Goal: Task Accomplishment & Management: Use online tool/utility

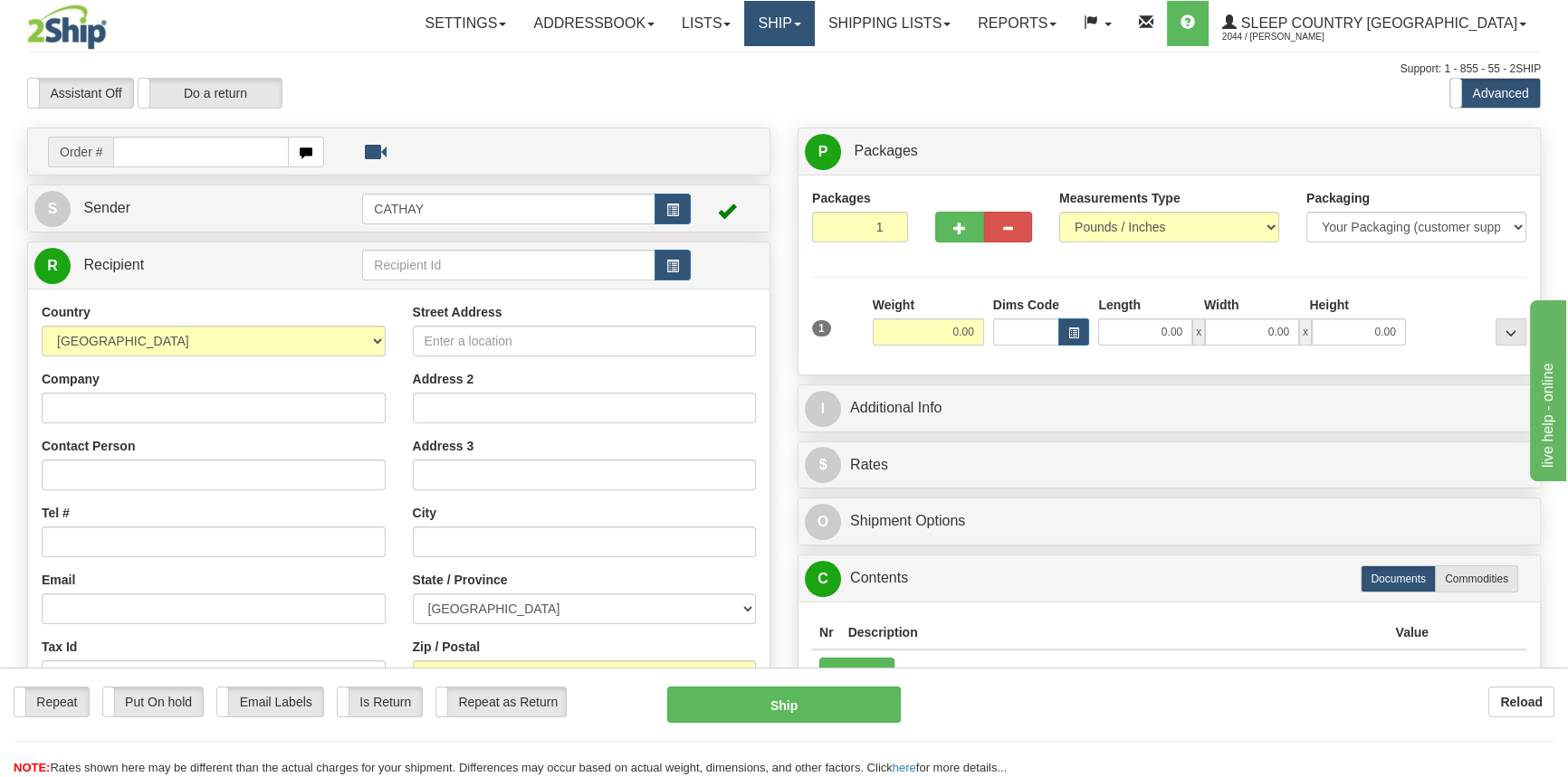
click at [813, 17] on link "Ship" at bounding box center [779, 24] width 70 height 45
click at [795, 86] on span "OnHold / Order Queue" at bounding box center [732, 87] width 128 height 14
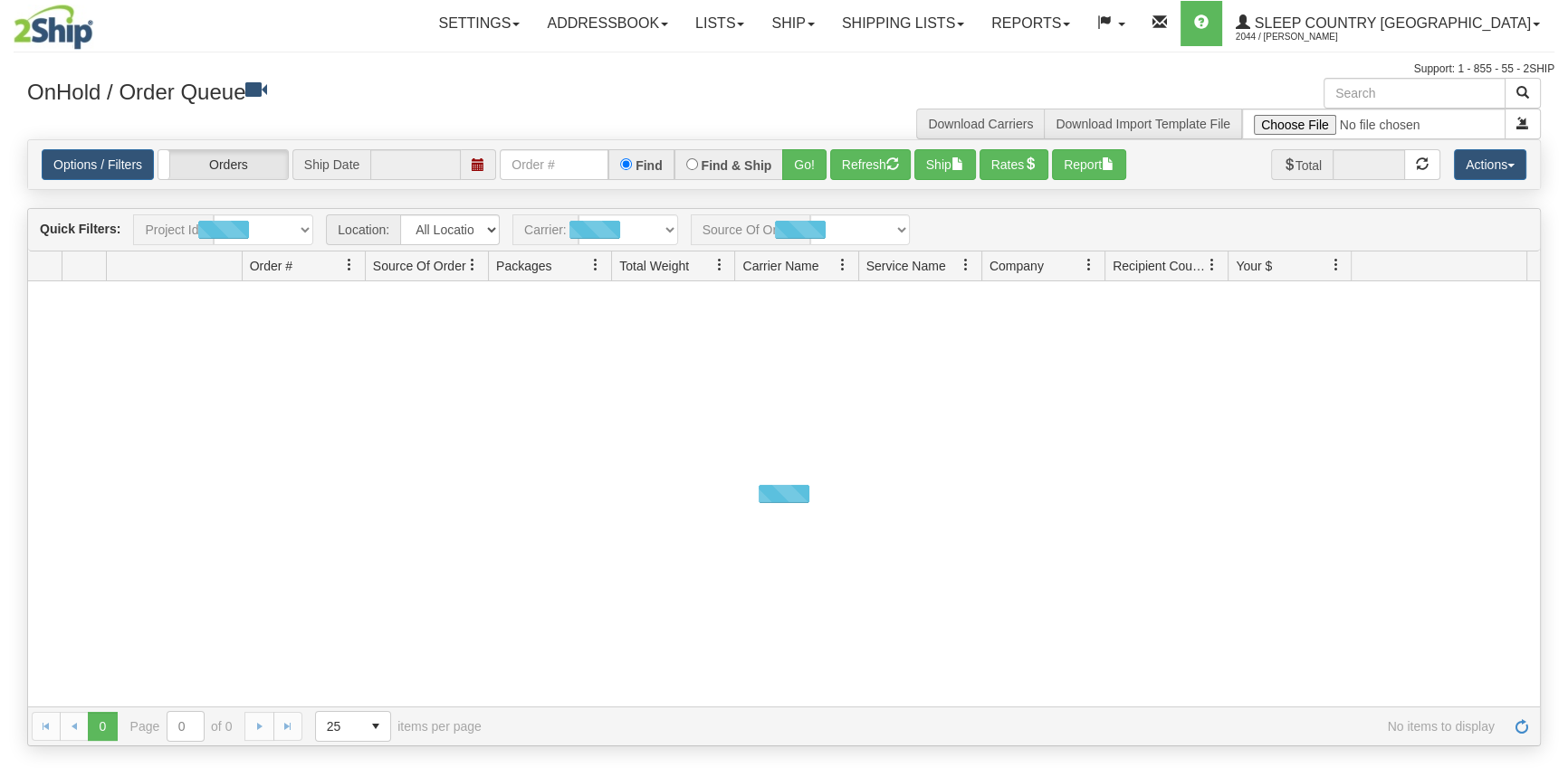
type input "[DATE]"
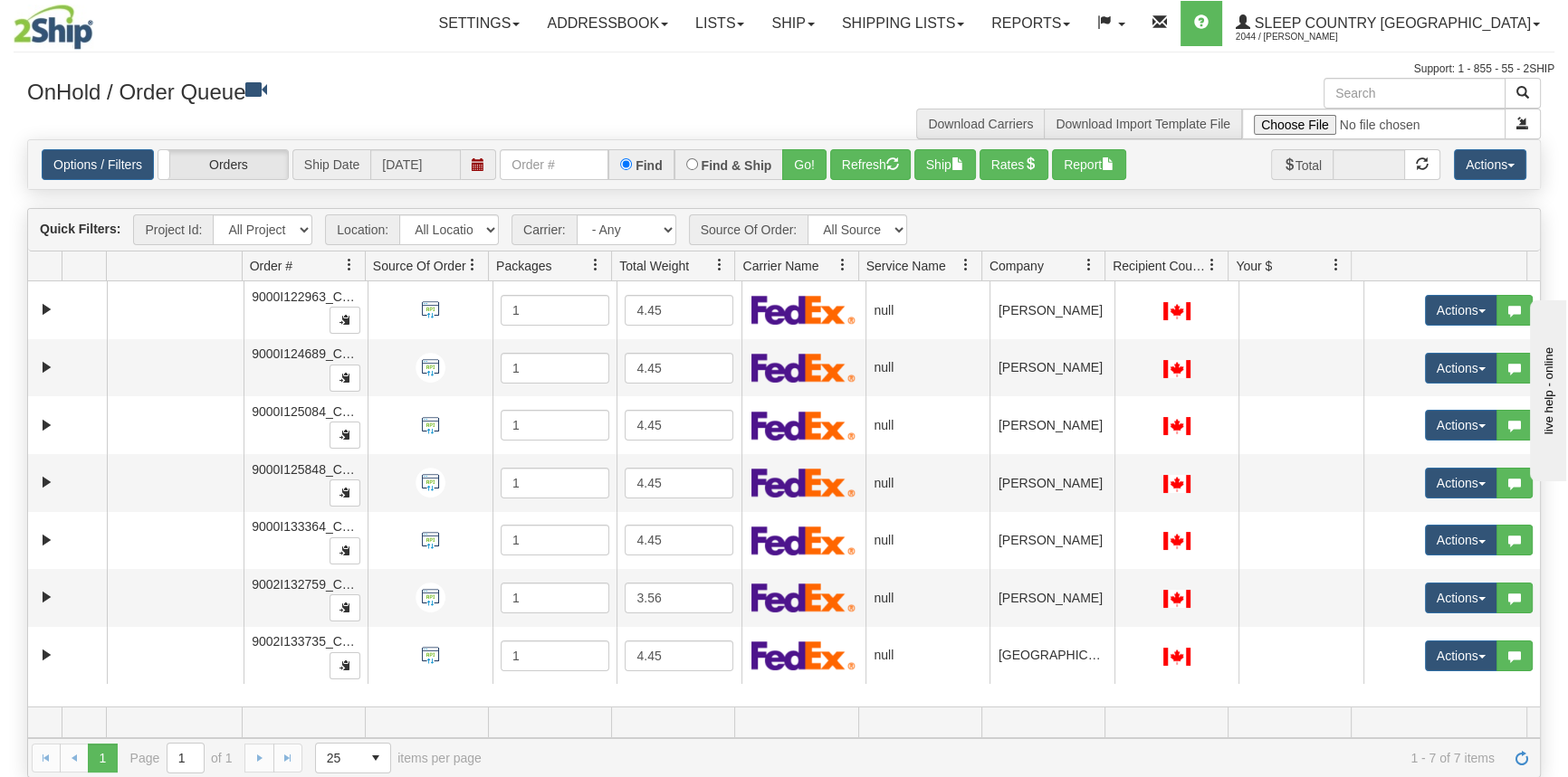
click at [976, 219] on div "Quick Filters: Project Id: All Projects Location: All Locations CATH Carrier: -…" at bounding box center [784, 230] width 1512 height 43
click at [1021, 169] on button "Rates" at bounding box center [1014, 165] width 70 height 31
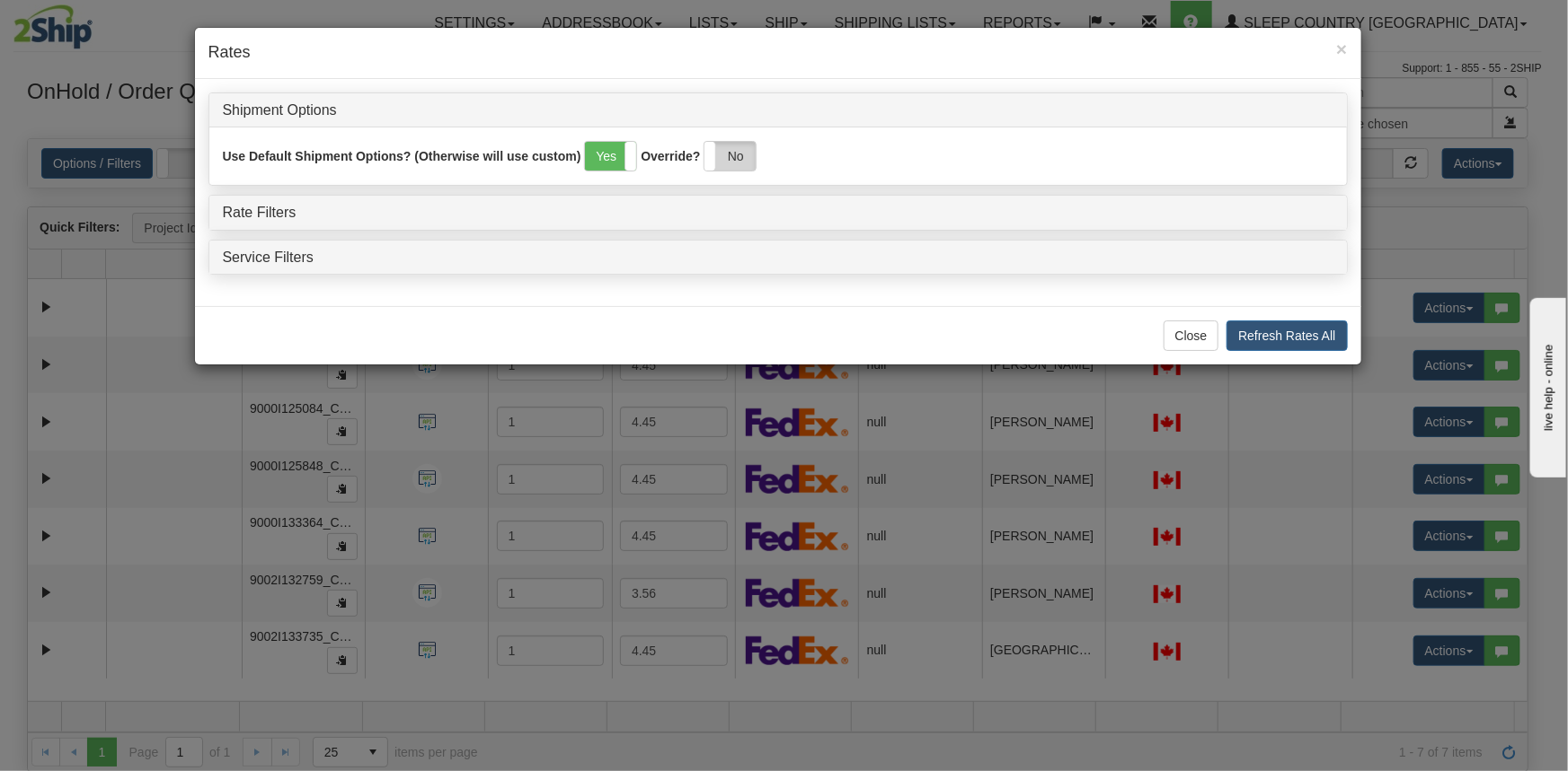
click at [732, 160] on label "No" at bounding box center [730, 156] width 51 height 29
click at [281, 215] on link "Rate Filters" at bounding box center [260, 212] width 74 height 15
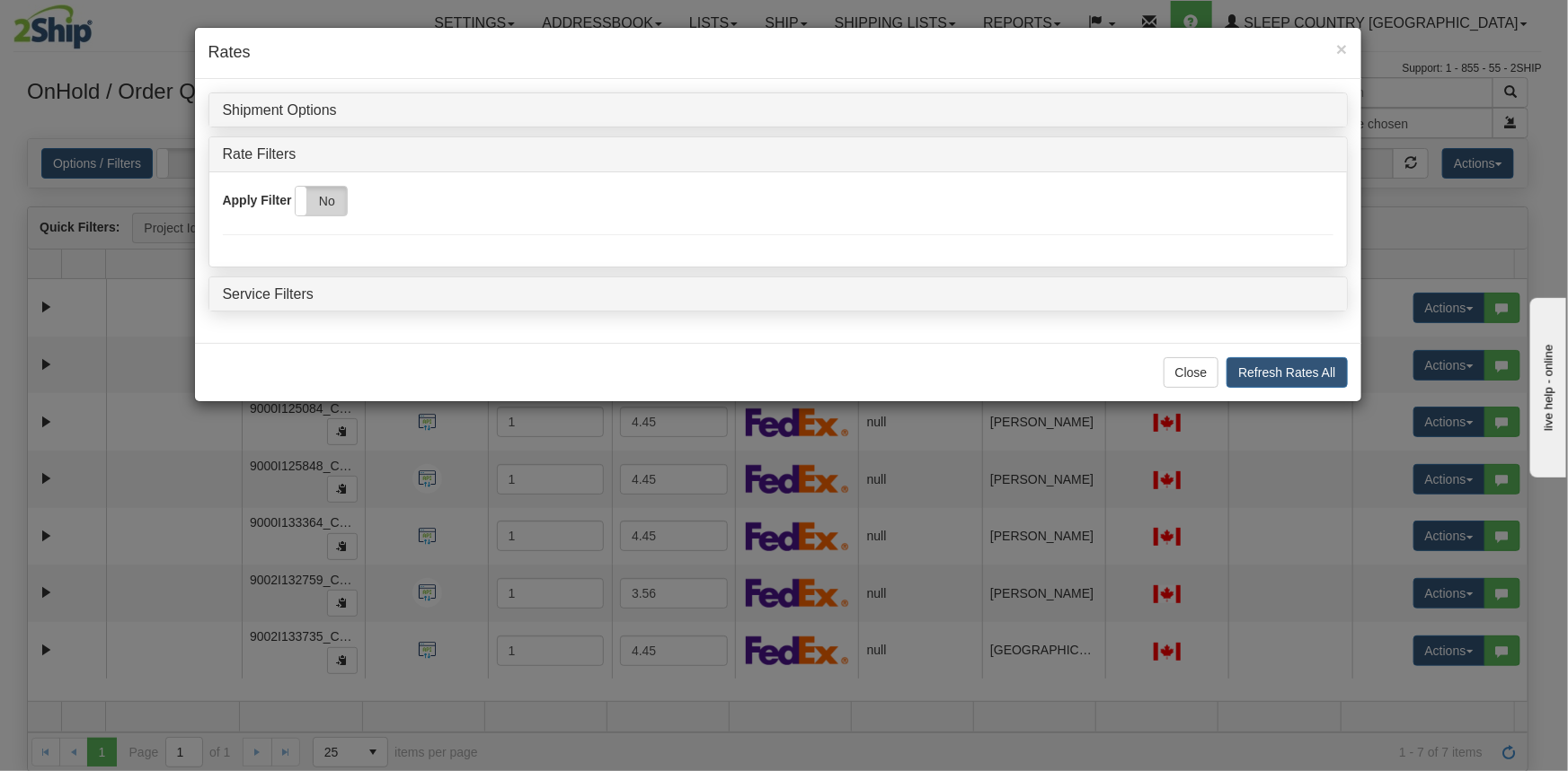
click at [333, 209] on label "No" at bounding box center [321, 201] width 51 height 29
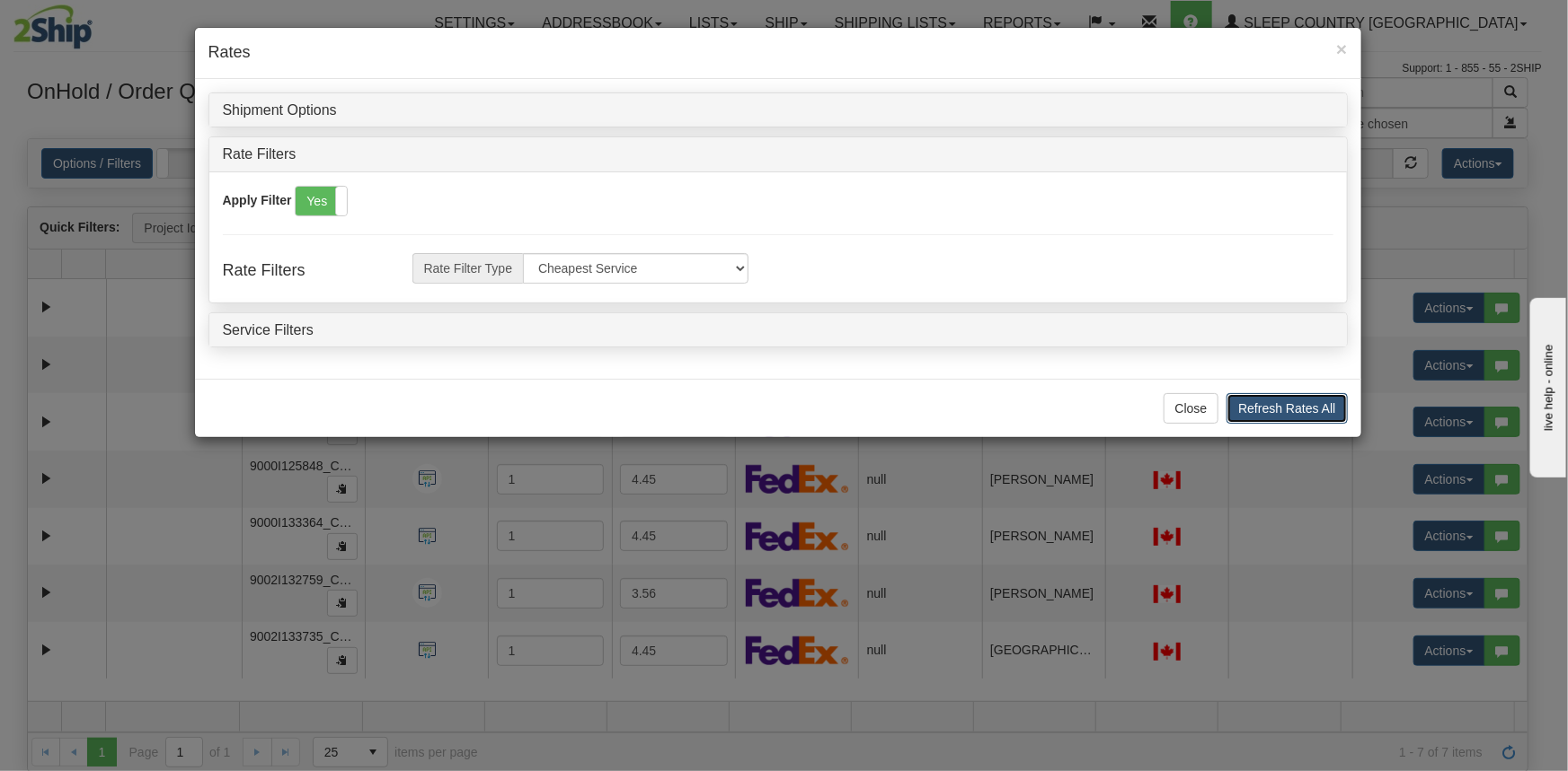
click at [1267, 404] on button "Refresh Rates All" at bounding box center [1287, 409] width 120 height 31
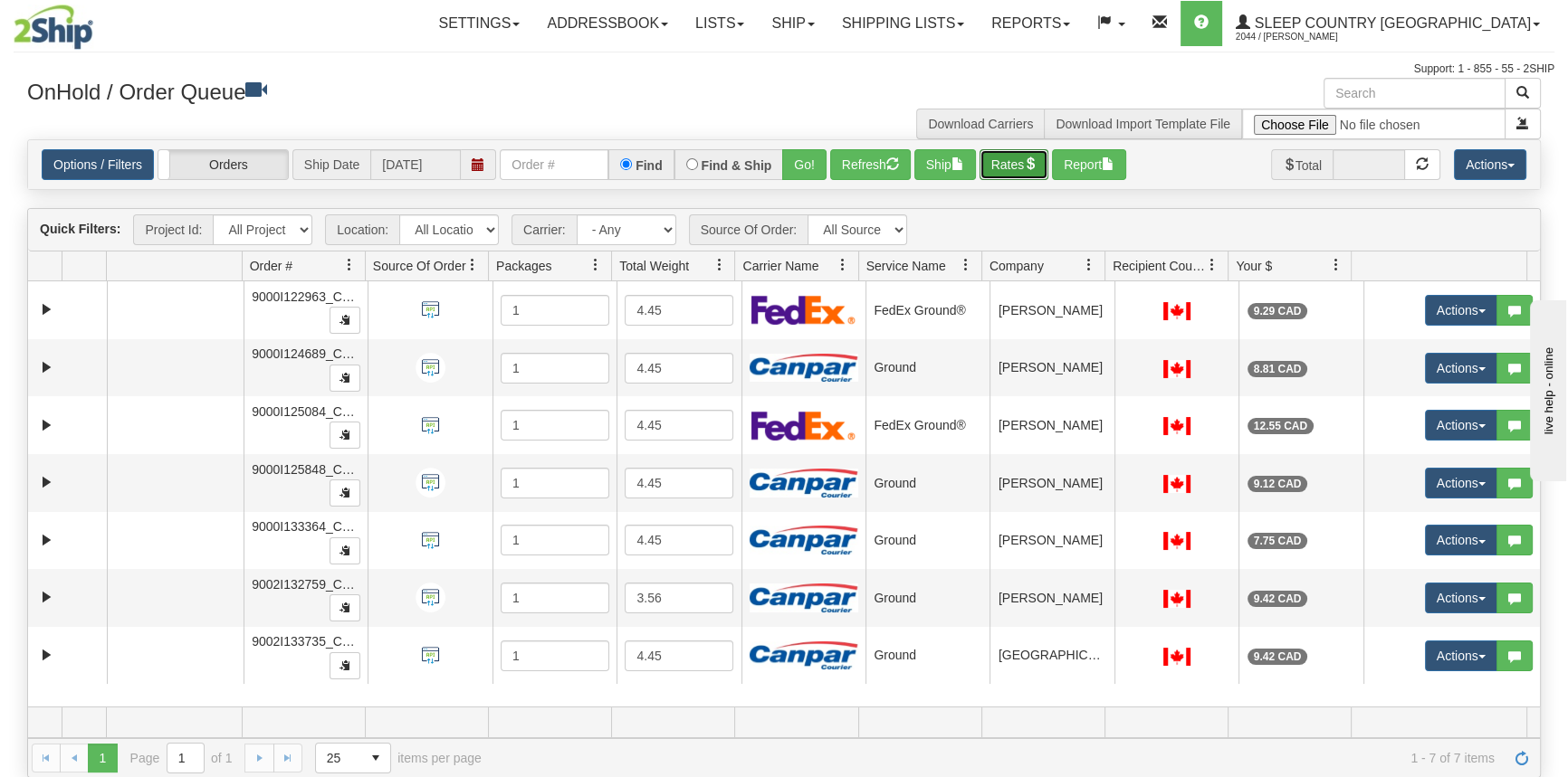
click at [1004, 165] on button "Rates" at bounding box center [1014, 165] width 70 height 31
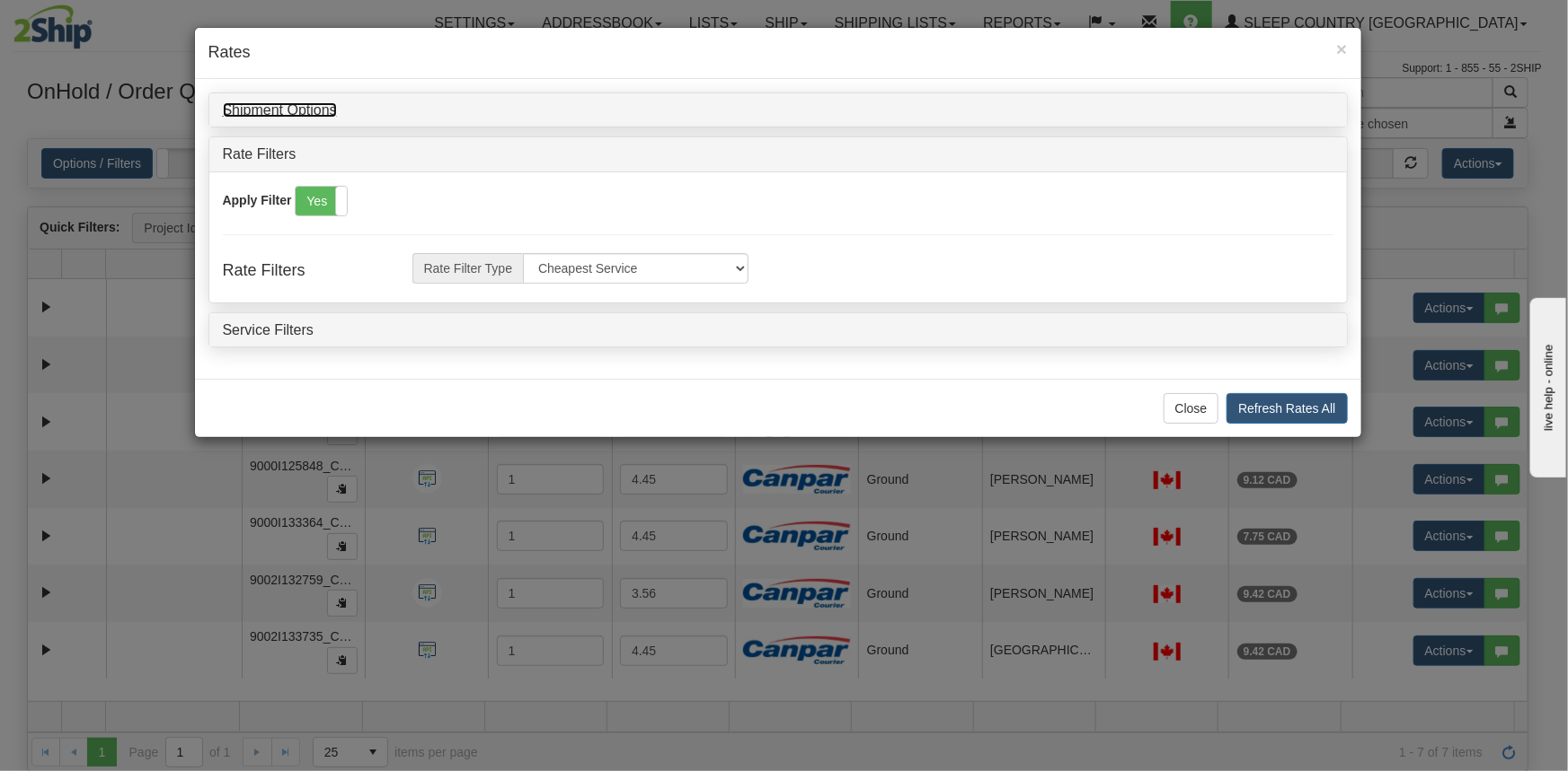
click at [290, 110] on link "Shipment Options" at bounding box center [280, 110] width 114 height 15
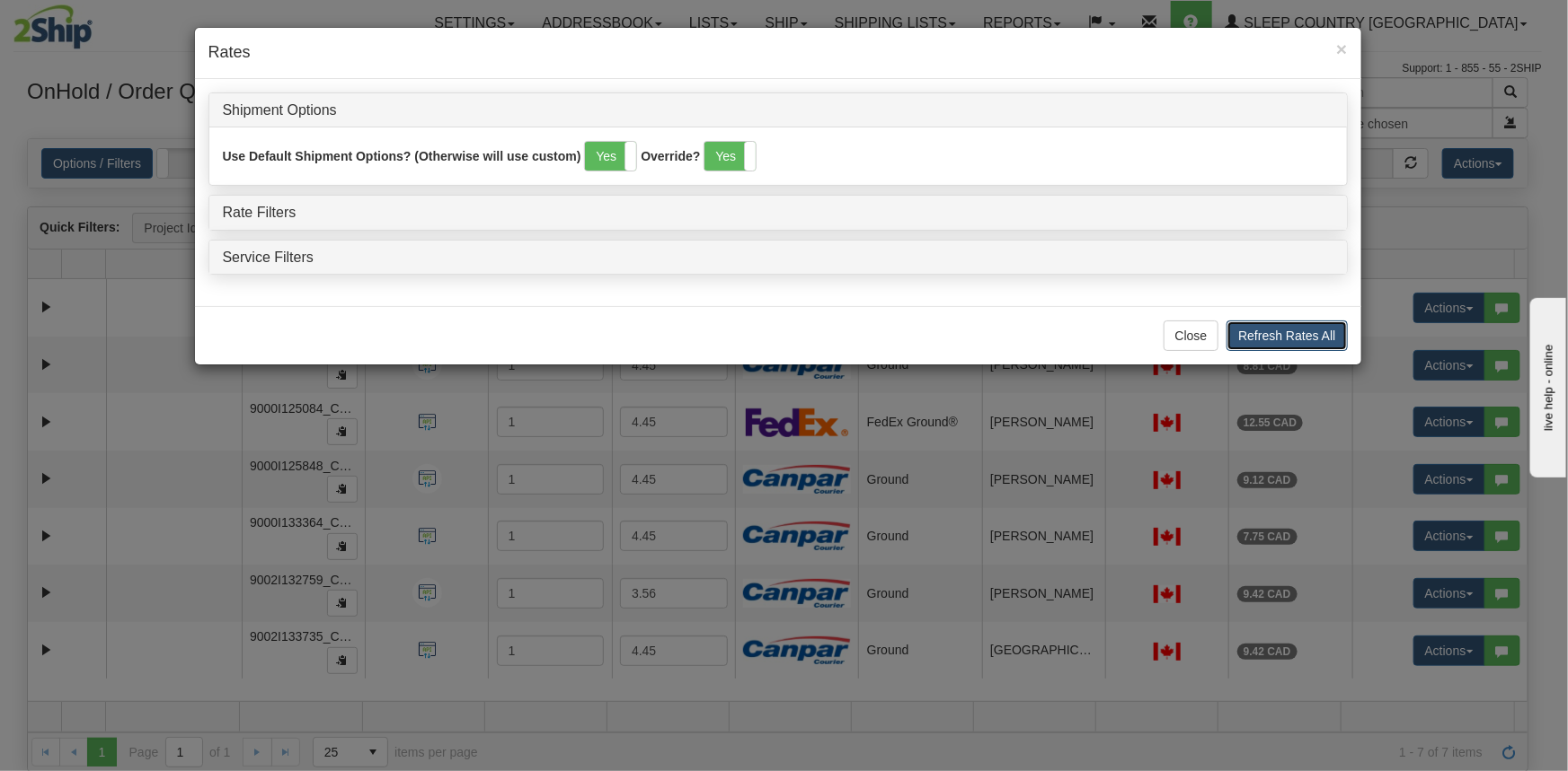
click at [1292, 341] on button "Refresh Rates All" at bounding box center [1287, 336] width 120 height 31
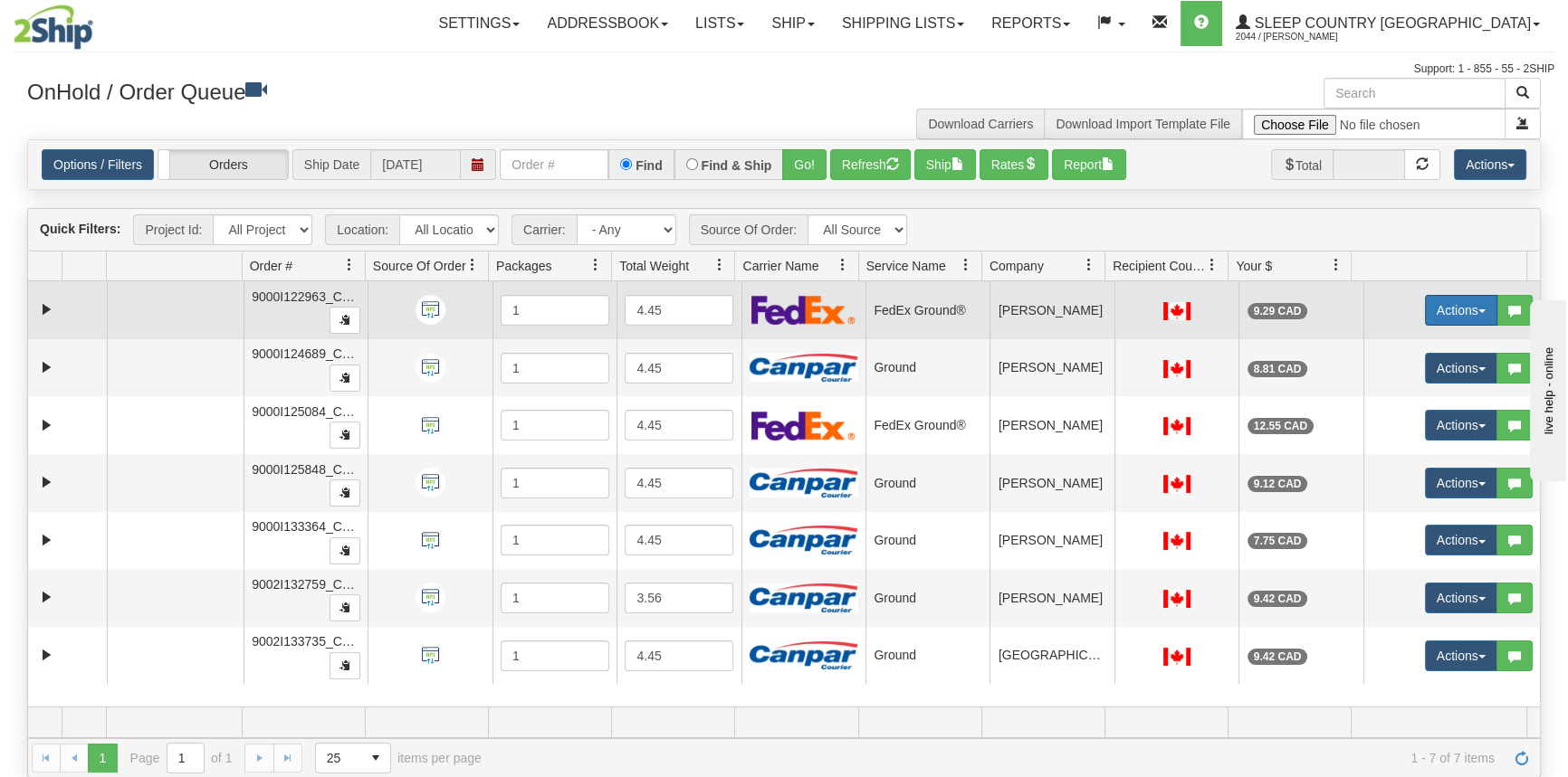
click at [1430, 317] on button "Actions" at bounding box center [1461, 311] width 72 height 31
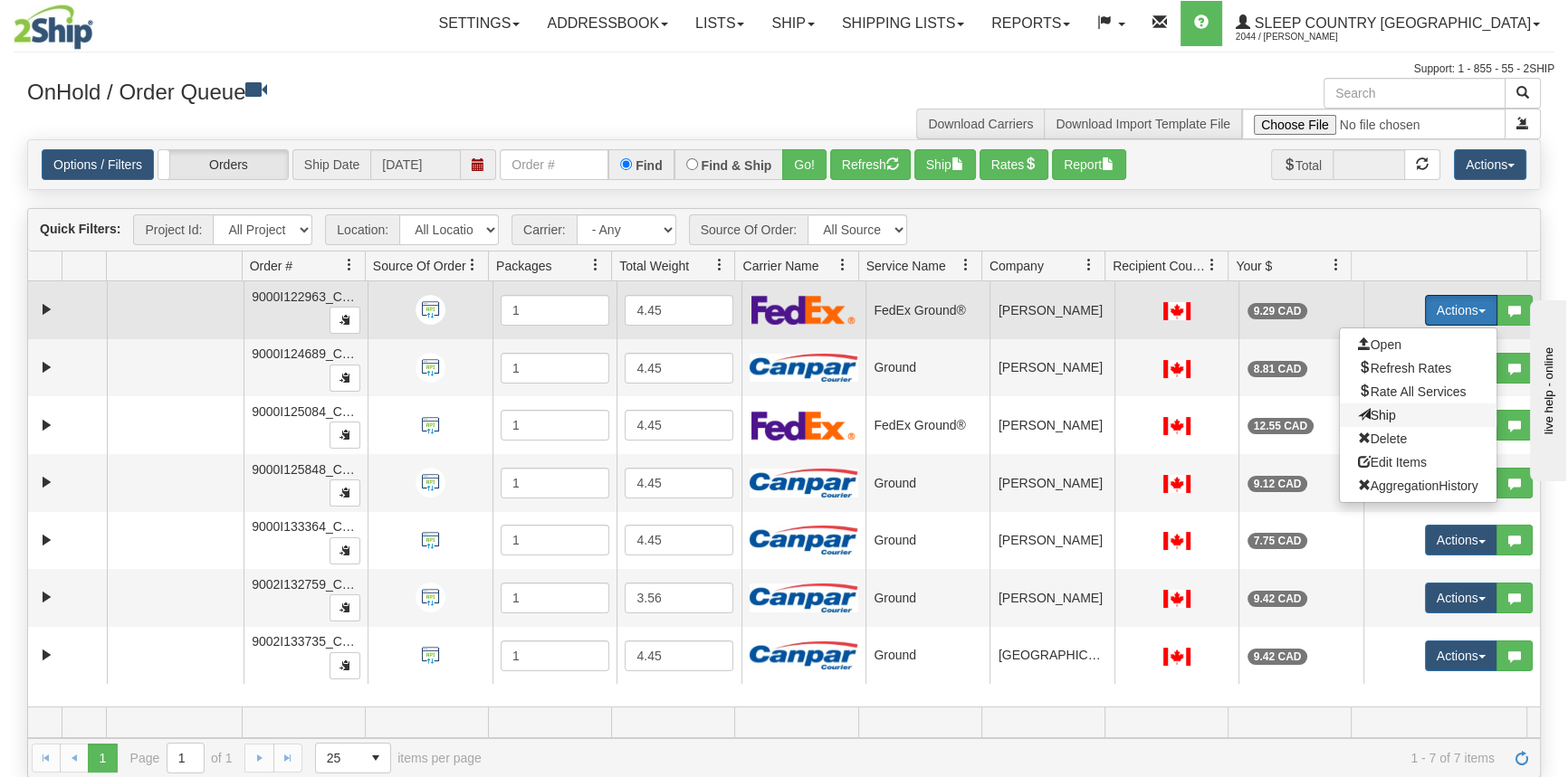
click at [1380, 412] on span "Ship" at bounding box center [1377, 416] width 38 height 14
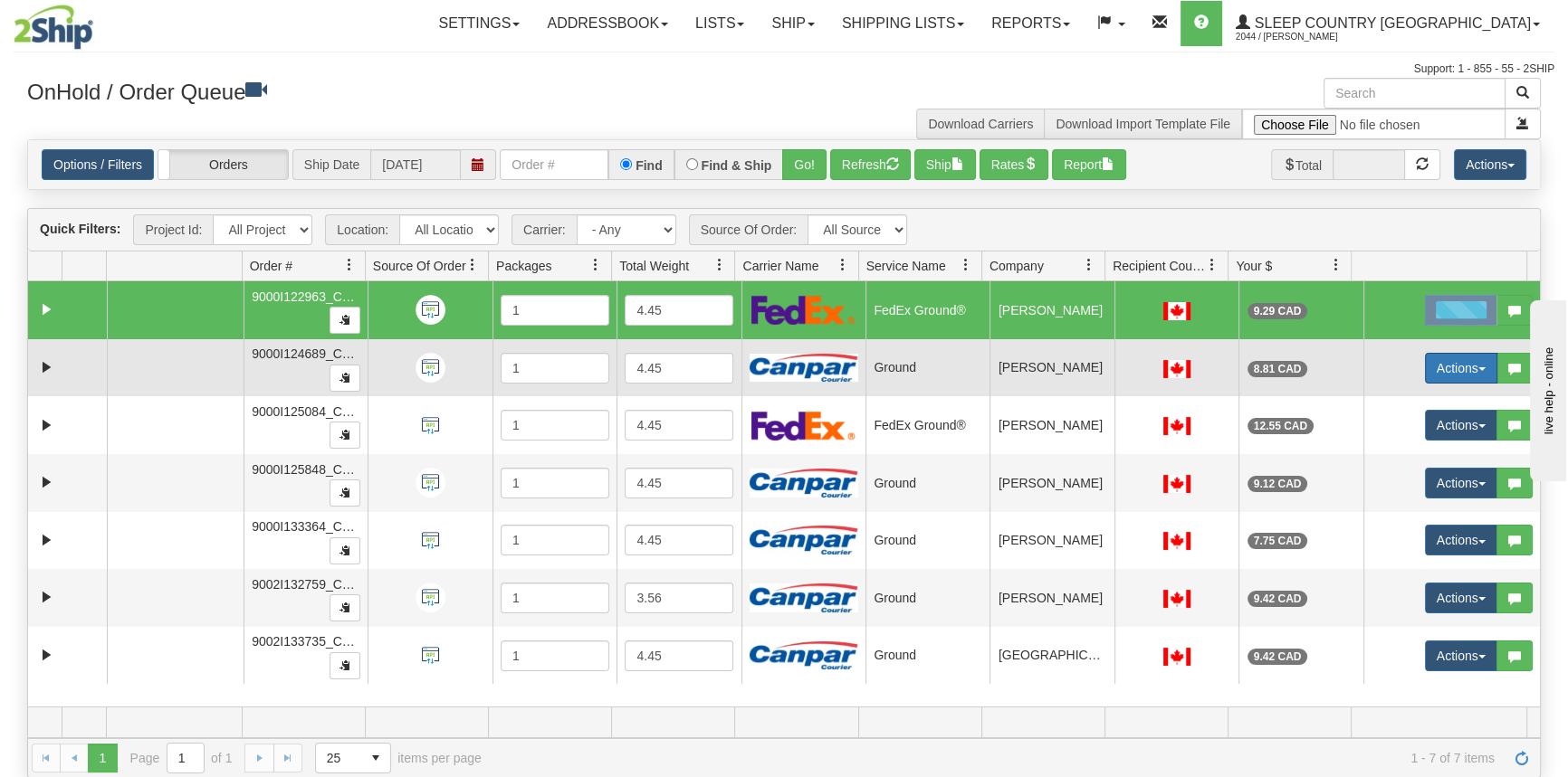
click at [1445, 360] on button "Actions" at bounding box center [1461, 369] width 72 height 31
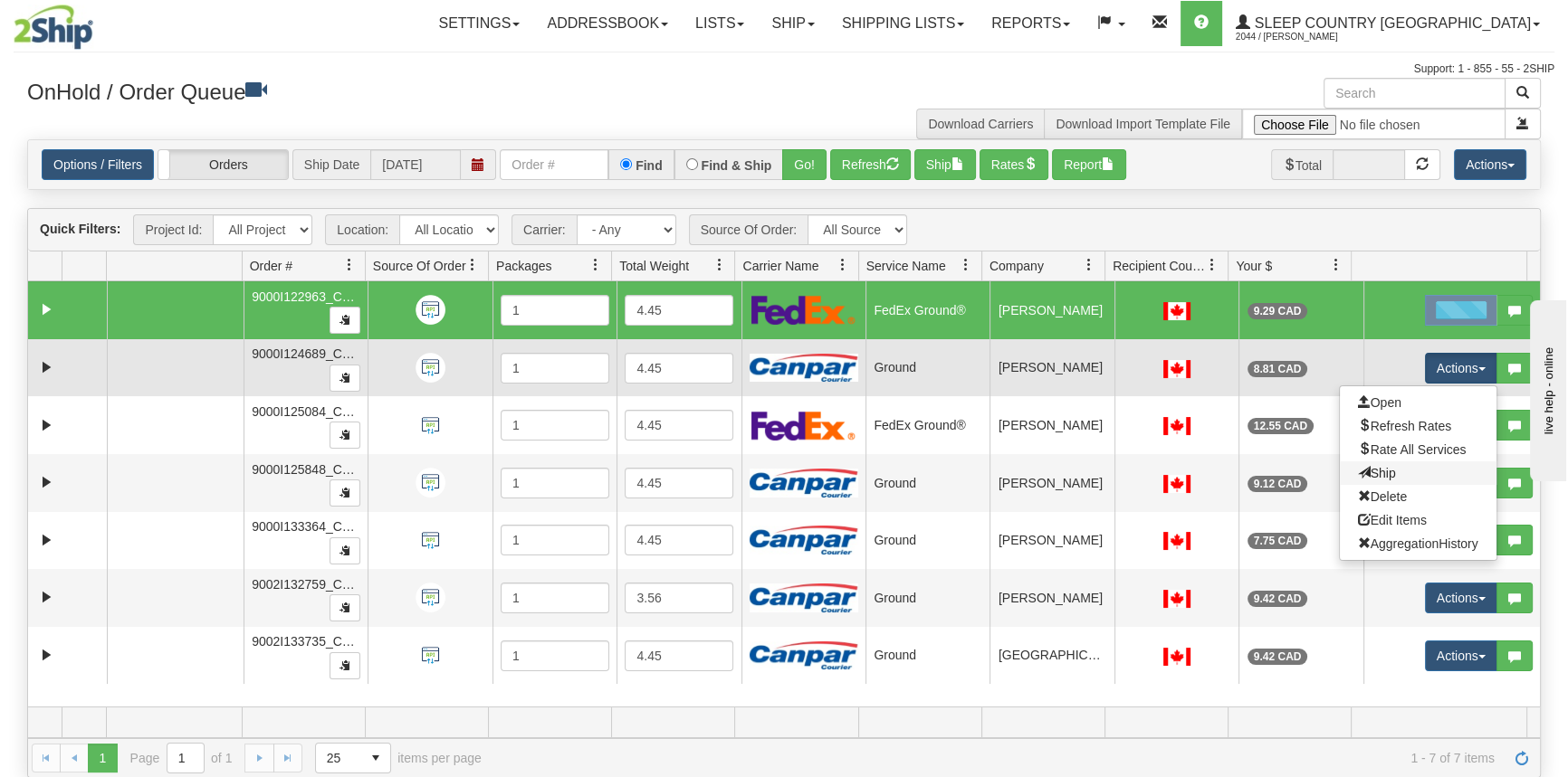
click at [1395, 465] on link "Ship" at bounding box center [1418, 474] width 157 height 24
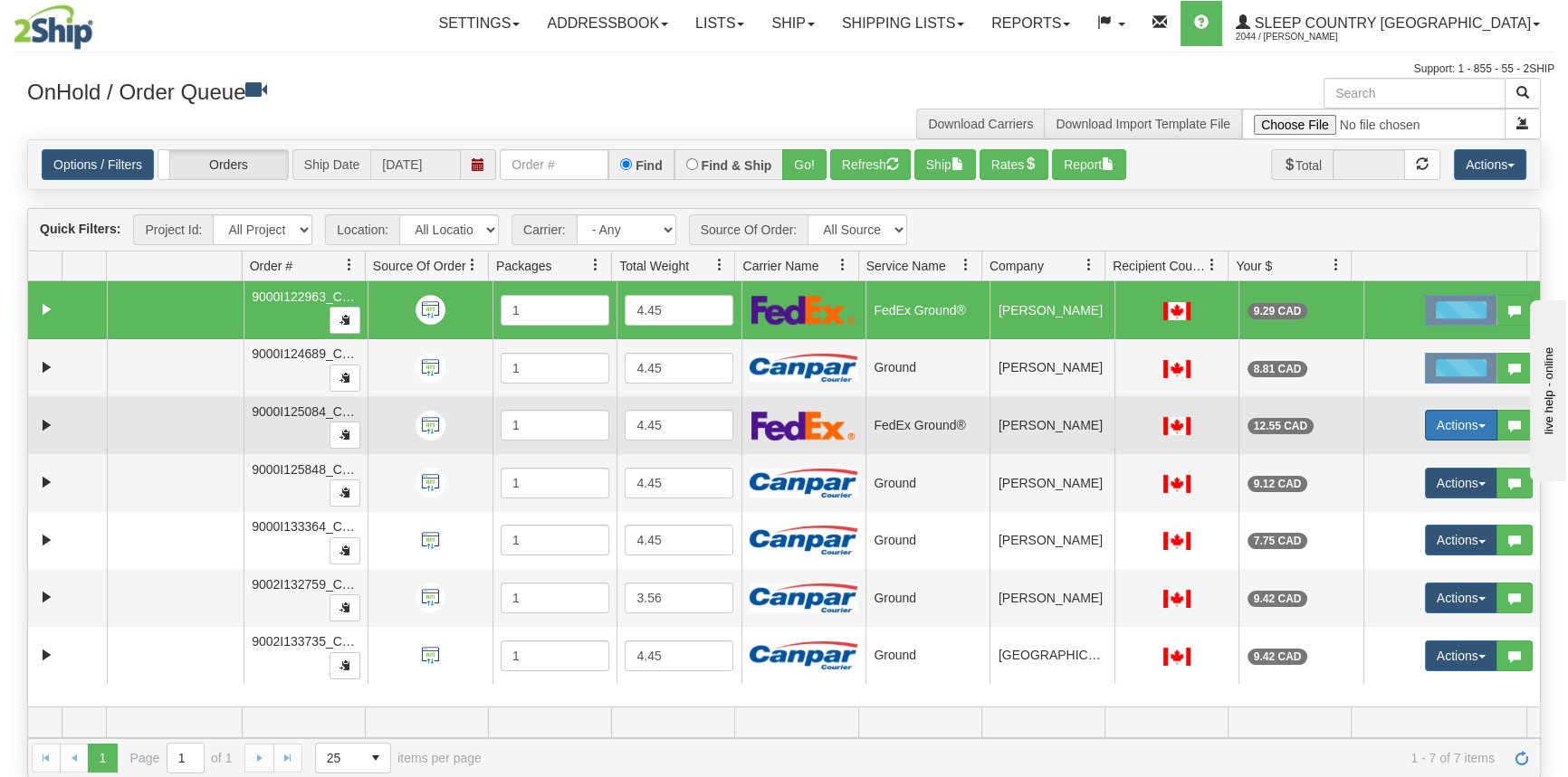
click at [1446, 413] on button "Actions" at bounding box center [1461, 426] width 72 height 31
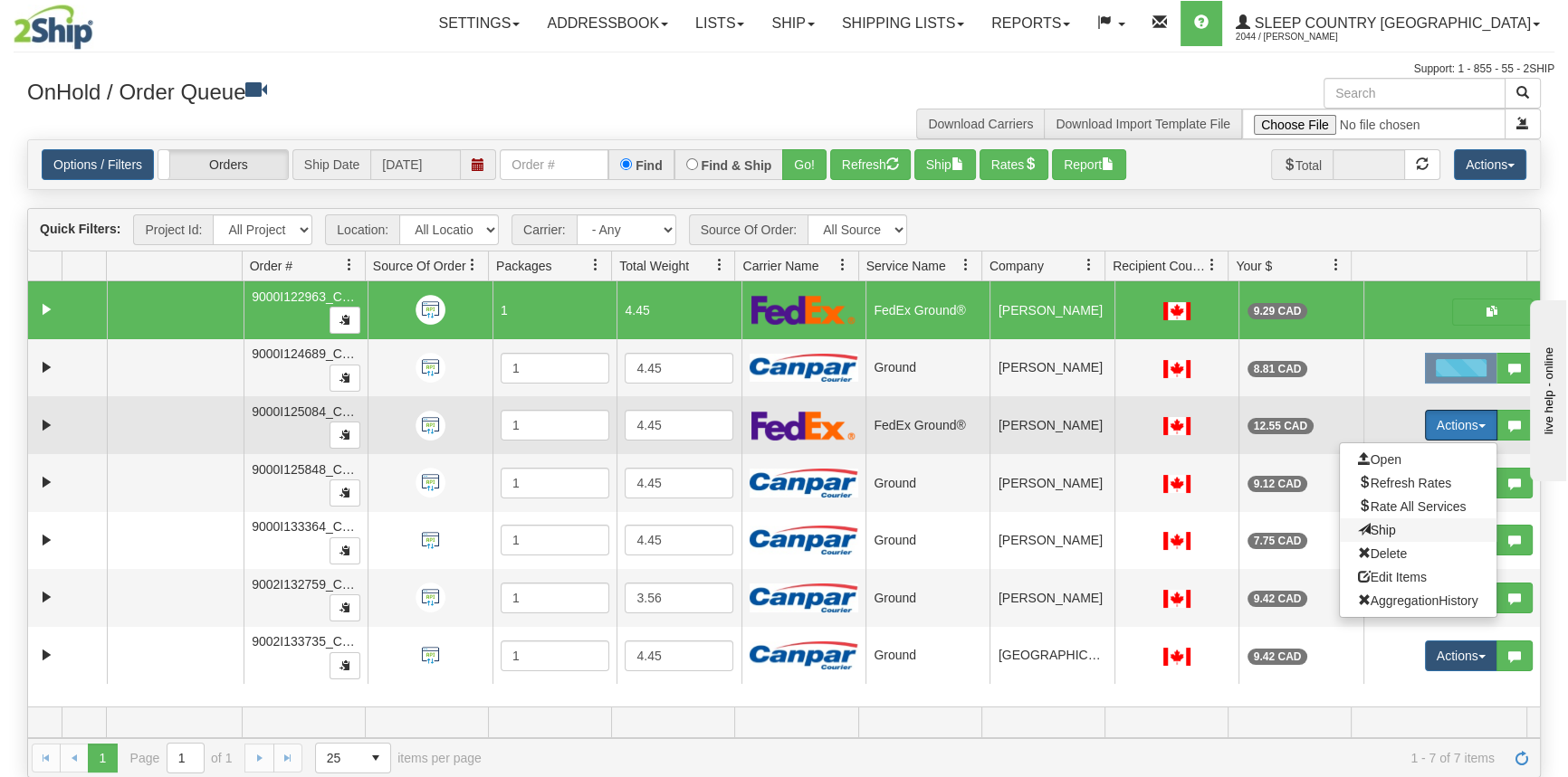
click at [1377, 532] on span "Ship" at bounding box center [1377, 531] width 38 height 14
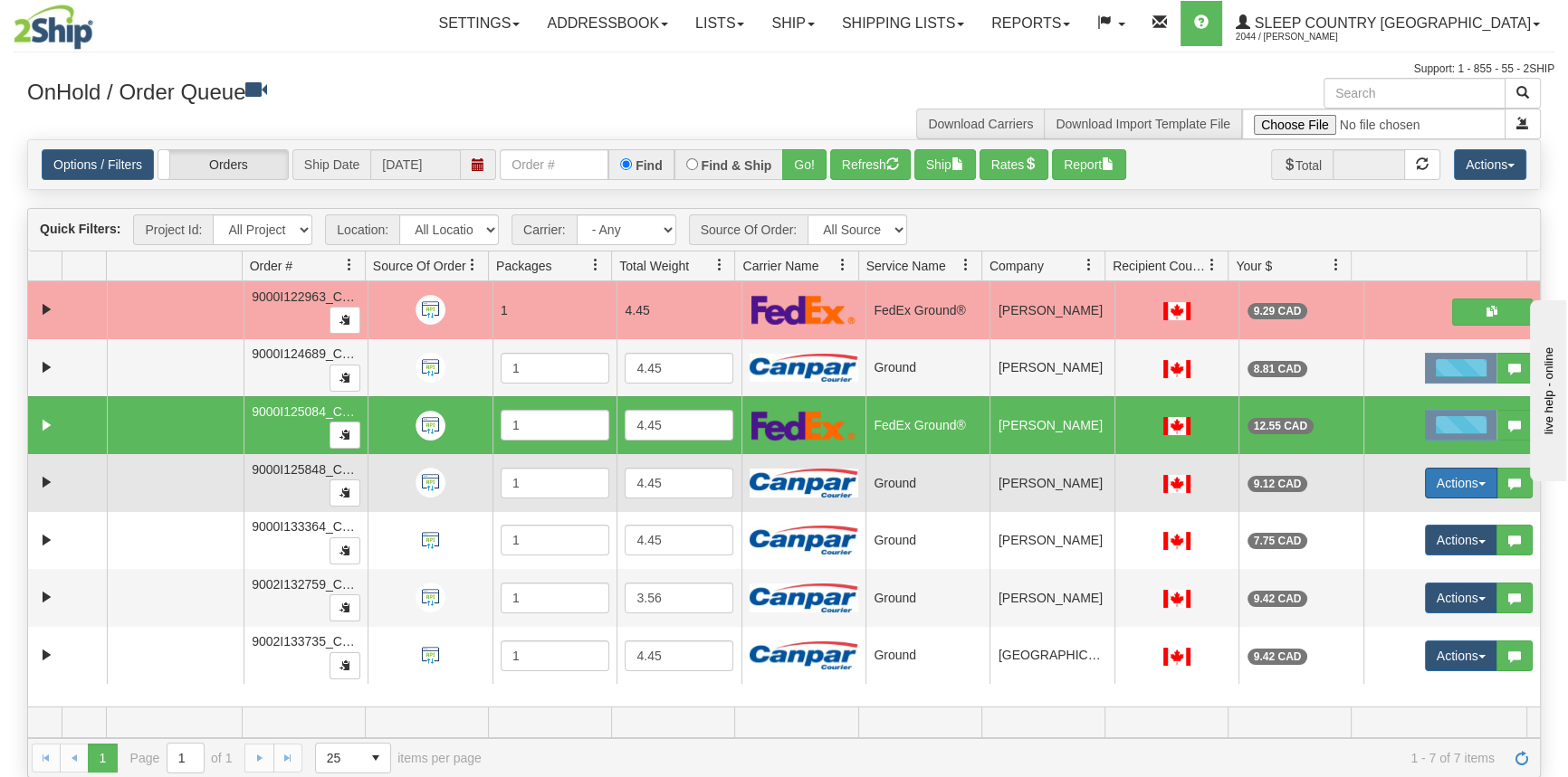
click at [1430, 483] on button "Actions" at bounding box center [1461, 484] width 72 height 31
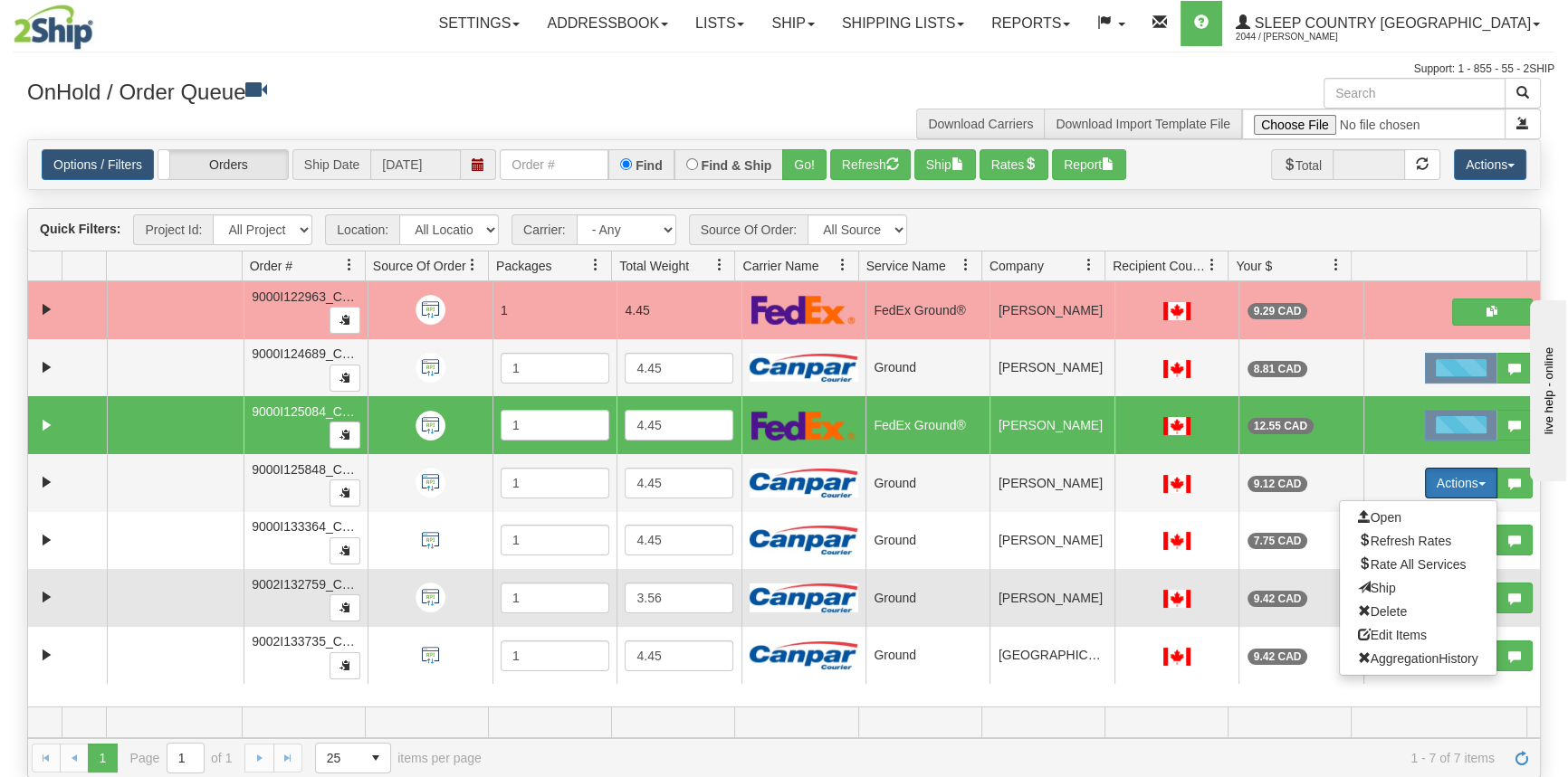
click at [1374, 589] on span "Ship" at bounding box center [1377, 589] width 38 height 14
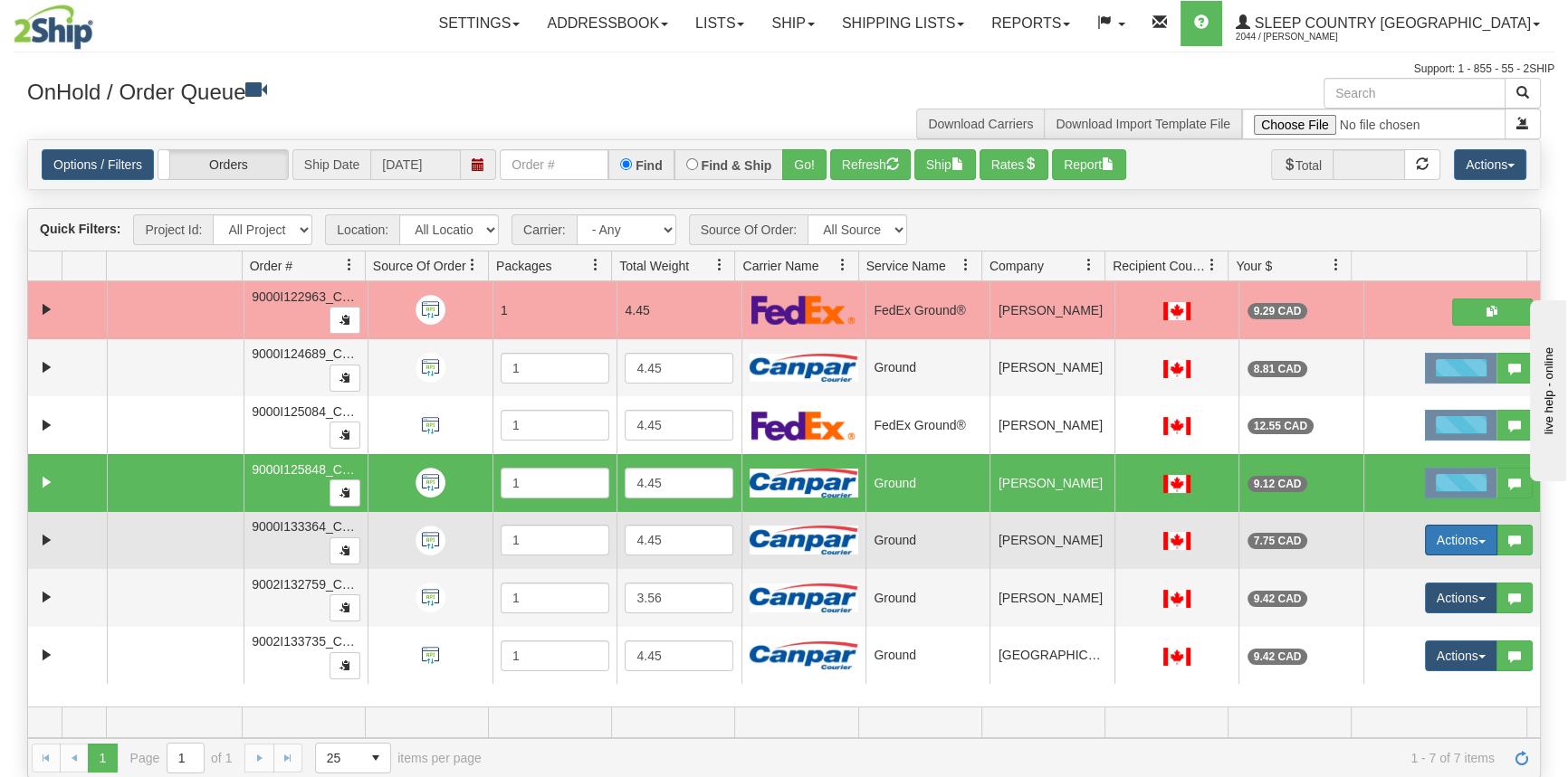
click at [1438, 539] on button "Actions" at bounding box center [1461, 541] width 72 height 31
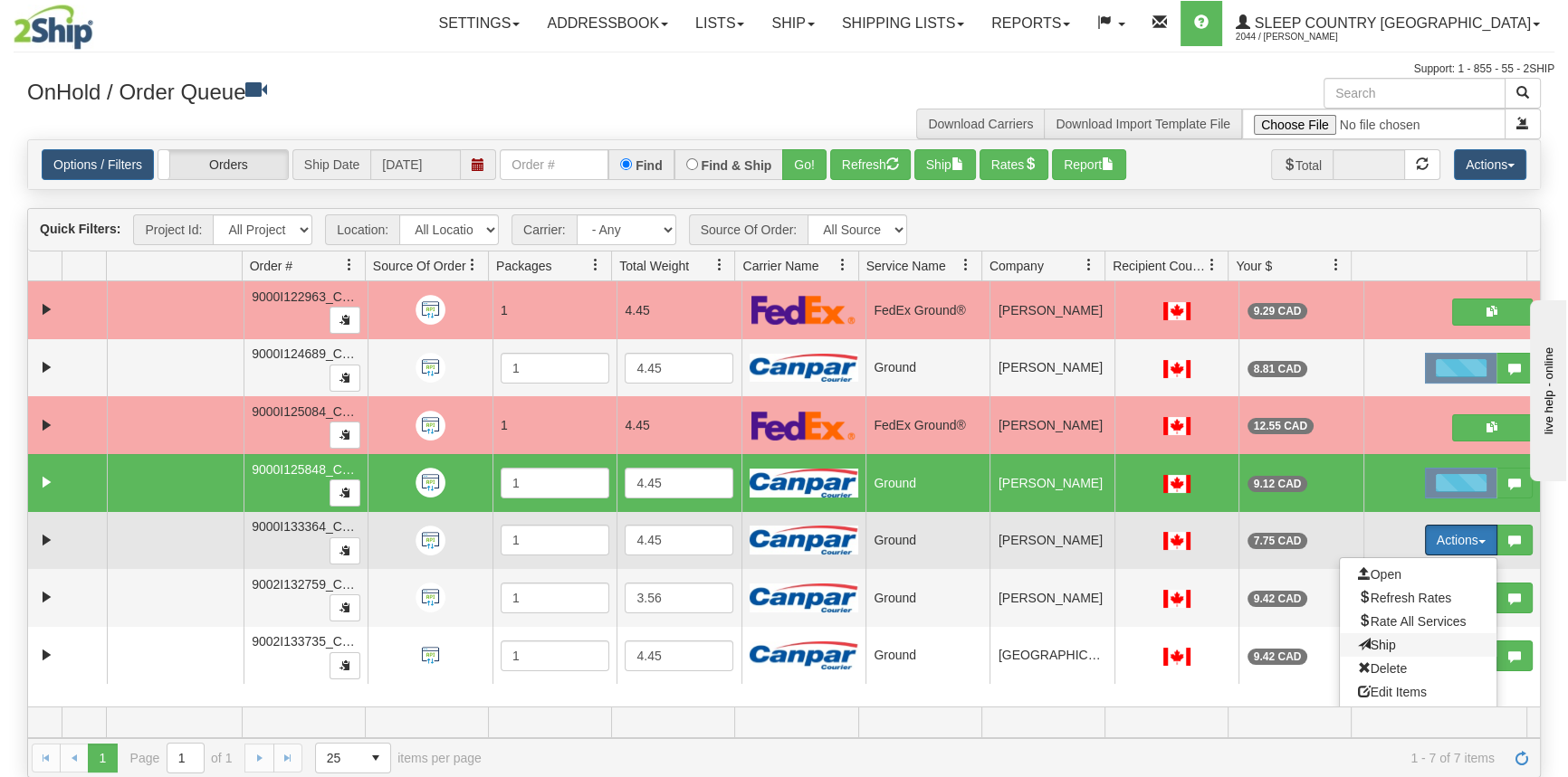
click at [1368, 646] on span "Ship" at bounding box center [1377, 646] width 38 height 14
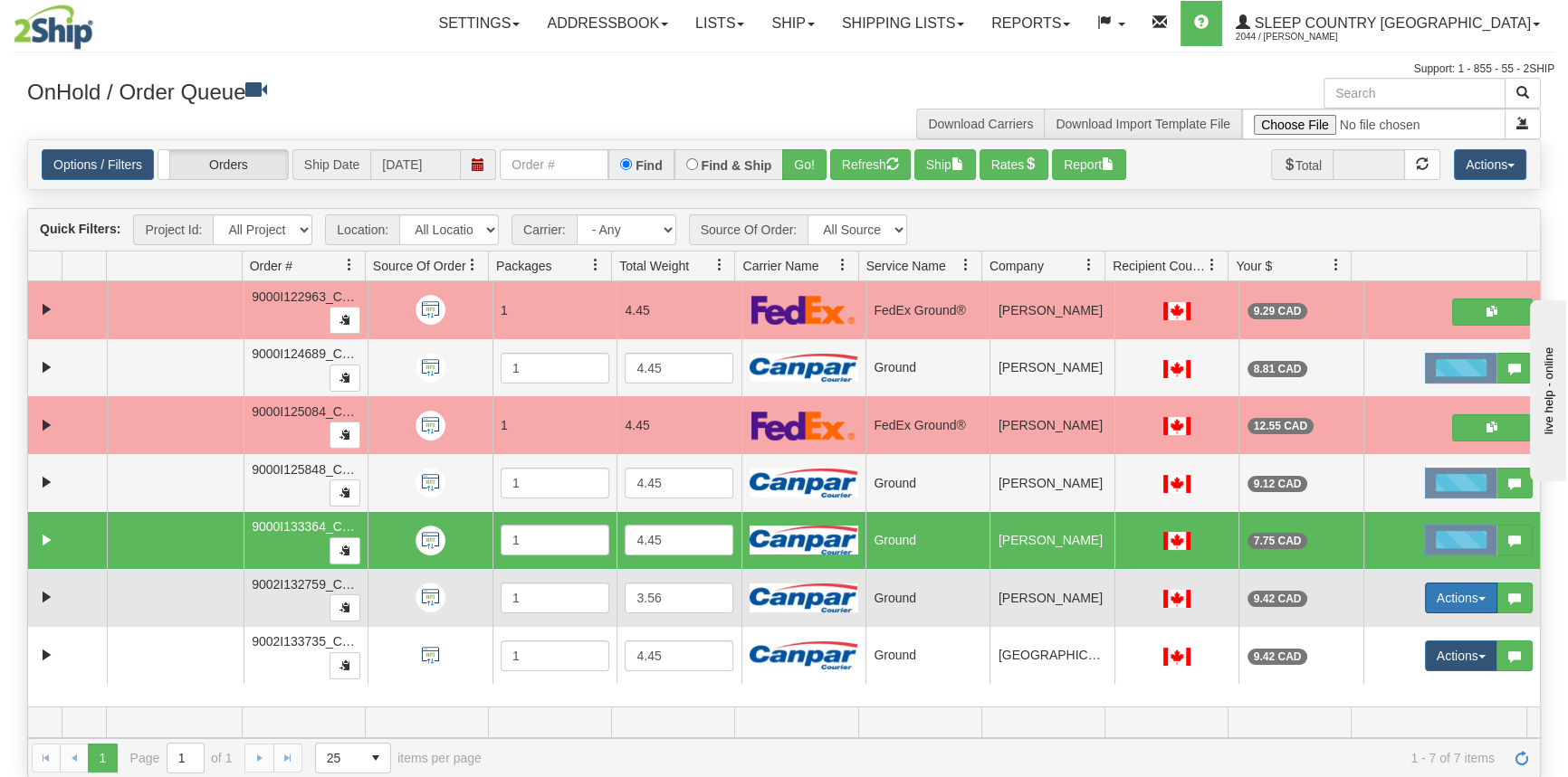
click at [1434, 594] on button "Actions" at bounding box center [1461, 599] width 72 height 31
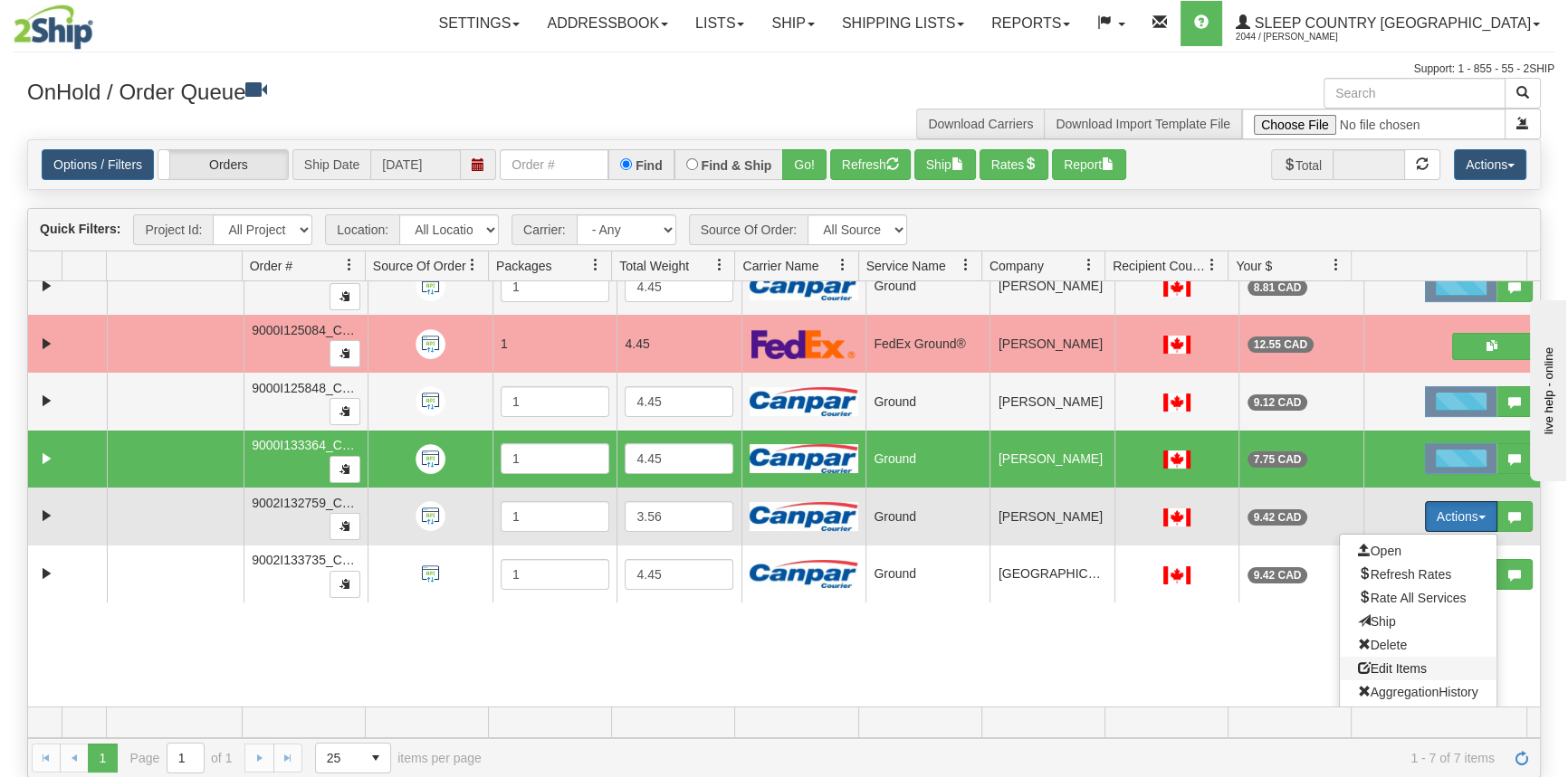
scroll to position [82, 0]
click at [1380, 616] on span "Ship" at bounding box center [1377, 621] width 38 height 14
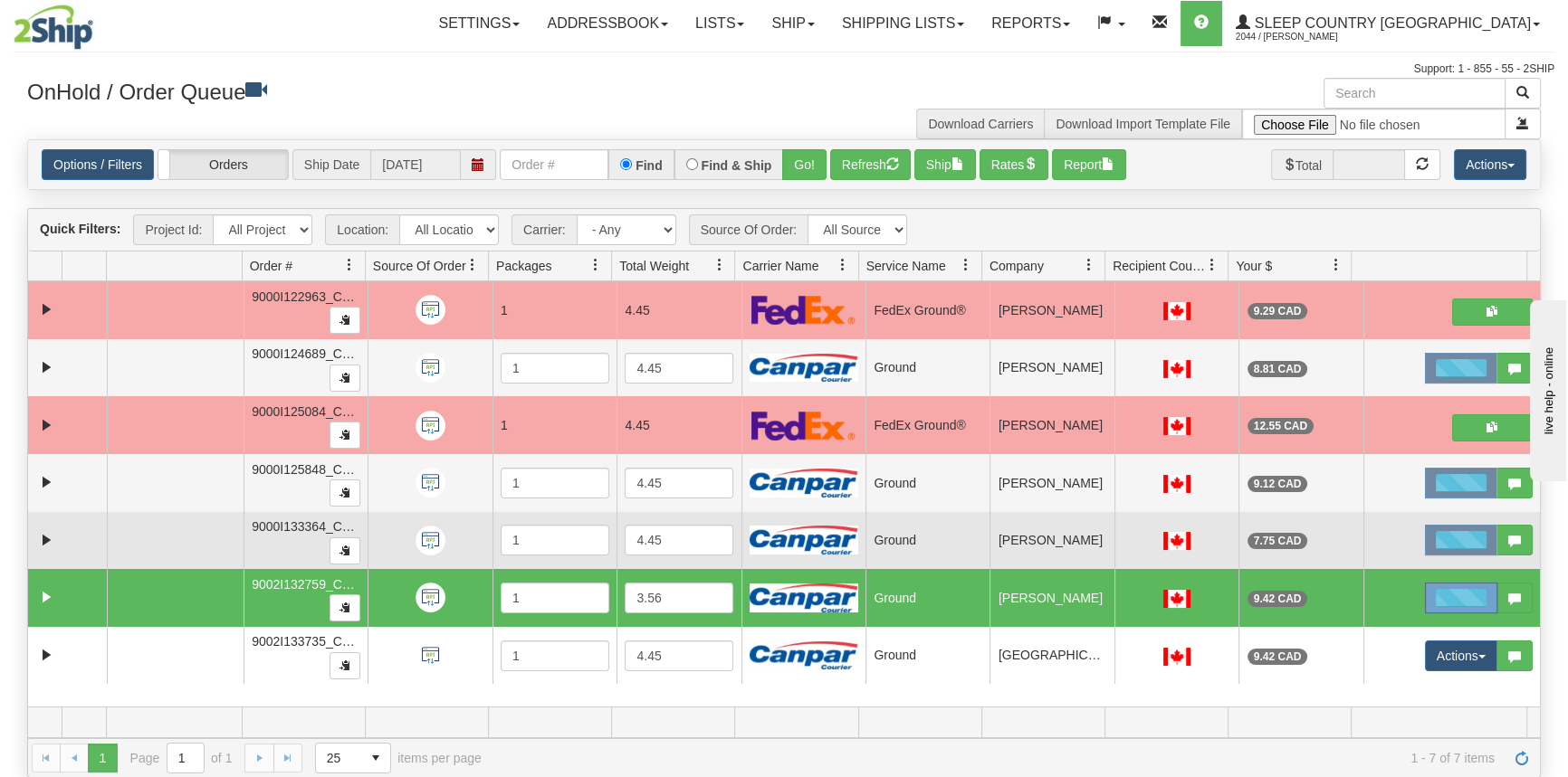
scroll to position [0, 0]
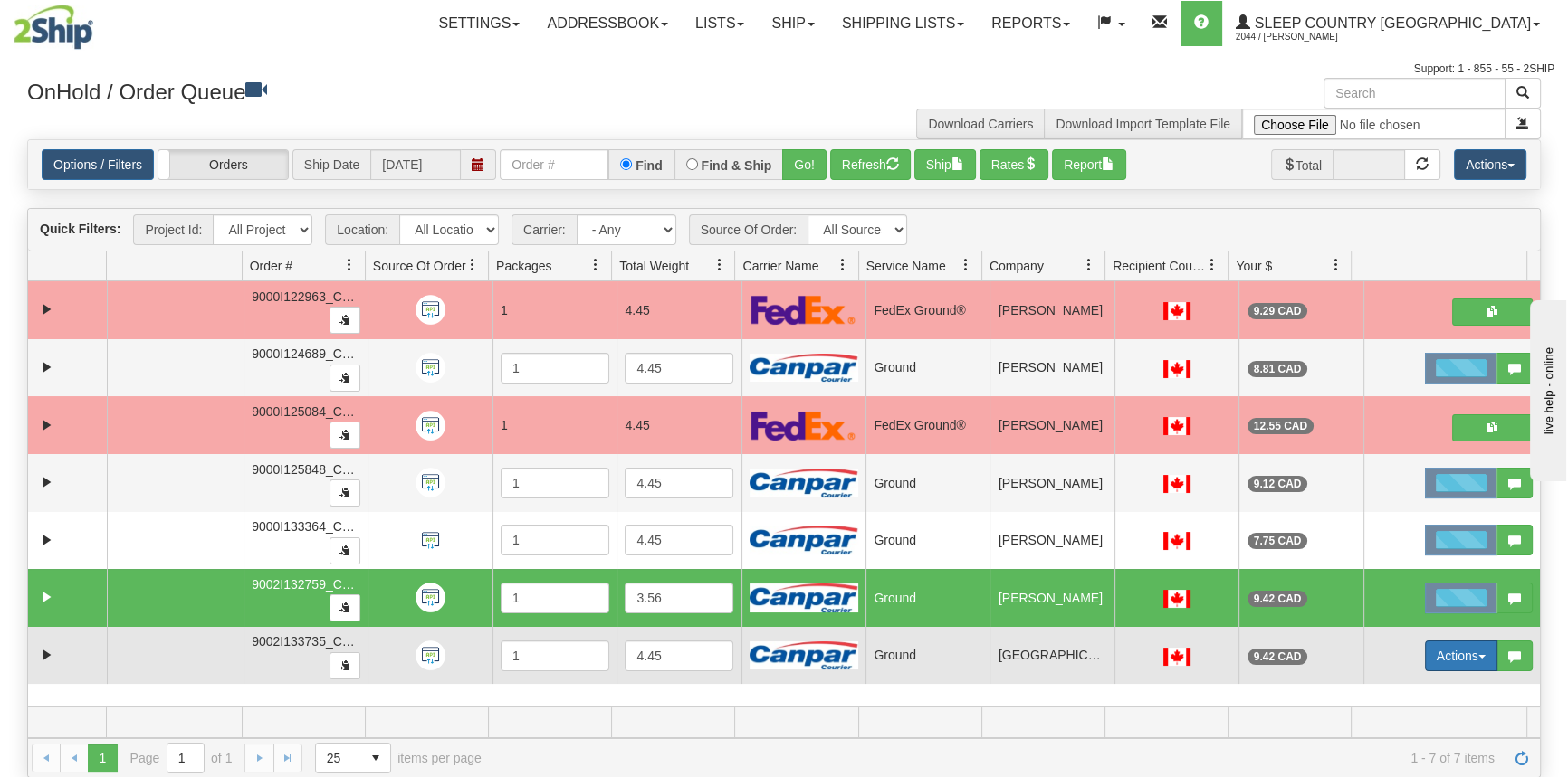
click at [1453, 667] on button "Actions" at bounding box center [1461, 657] width 72 height 31
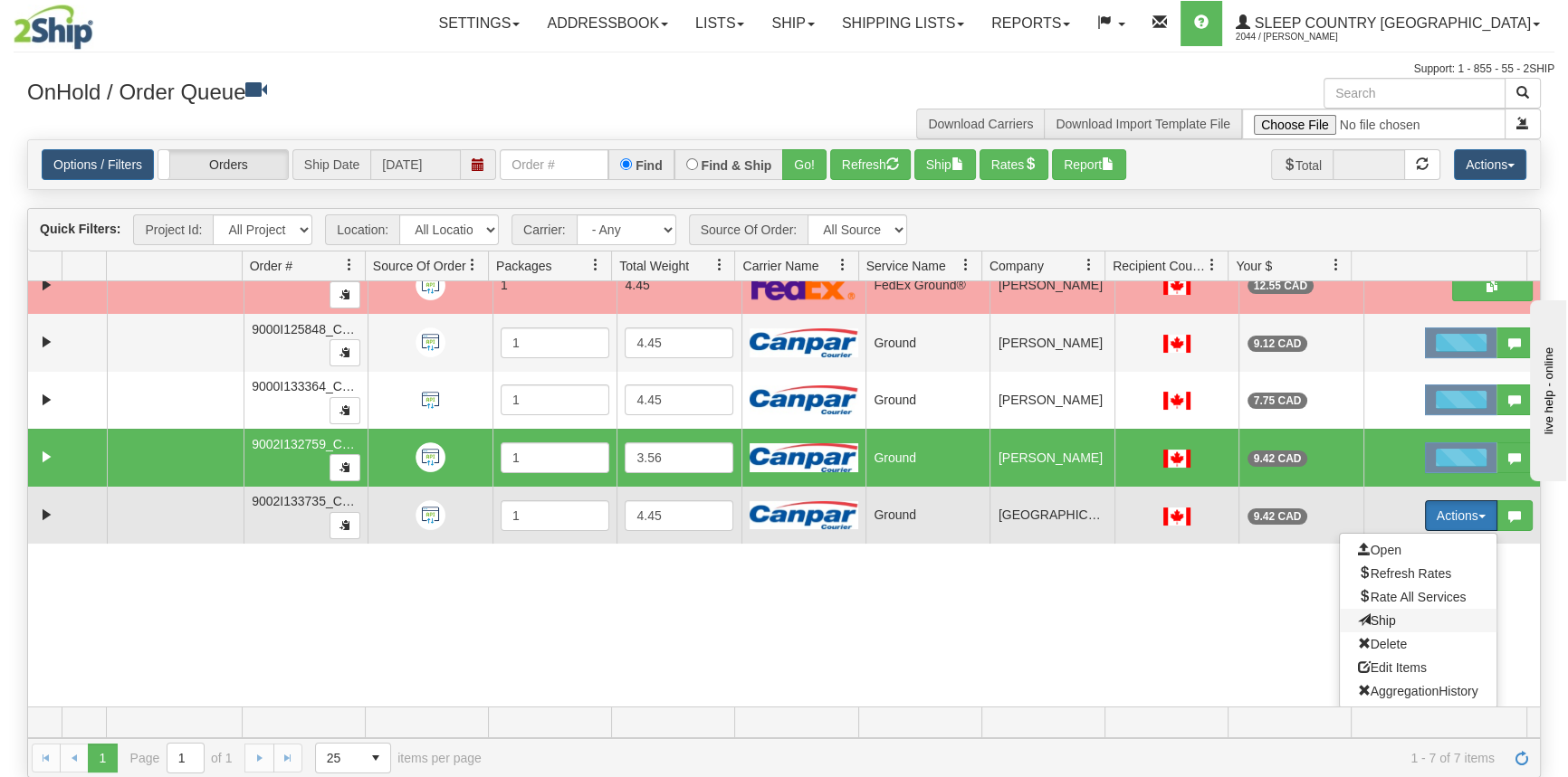
click at [1376, 619] on span "Ship" at bounding box center [1377, 621] width 38 height 14
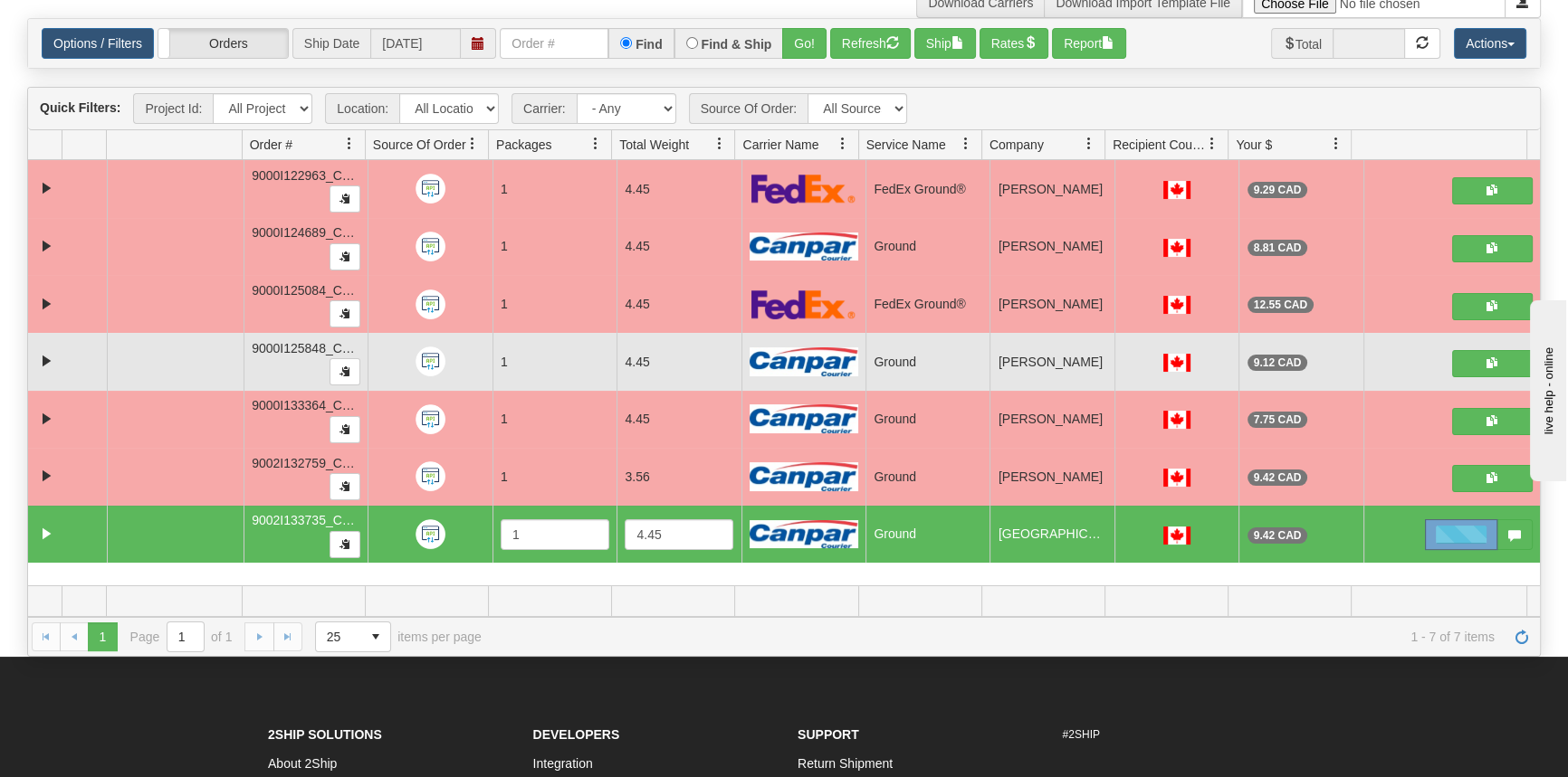
scroll to position [0, 0]
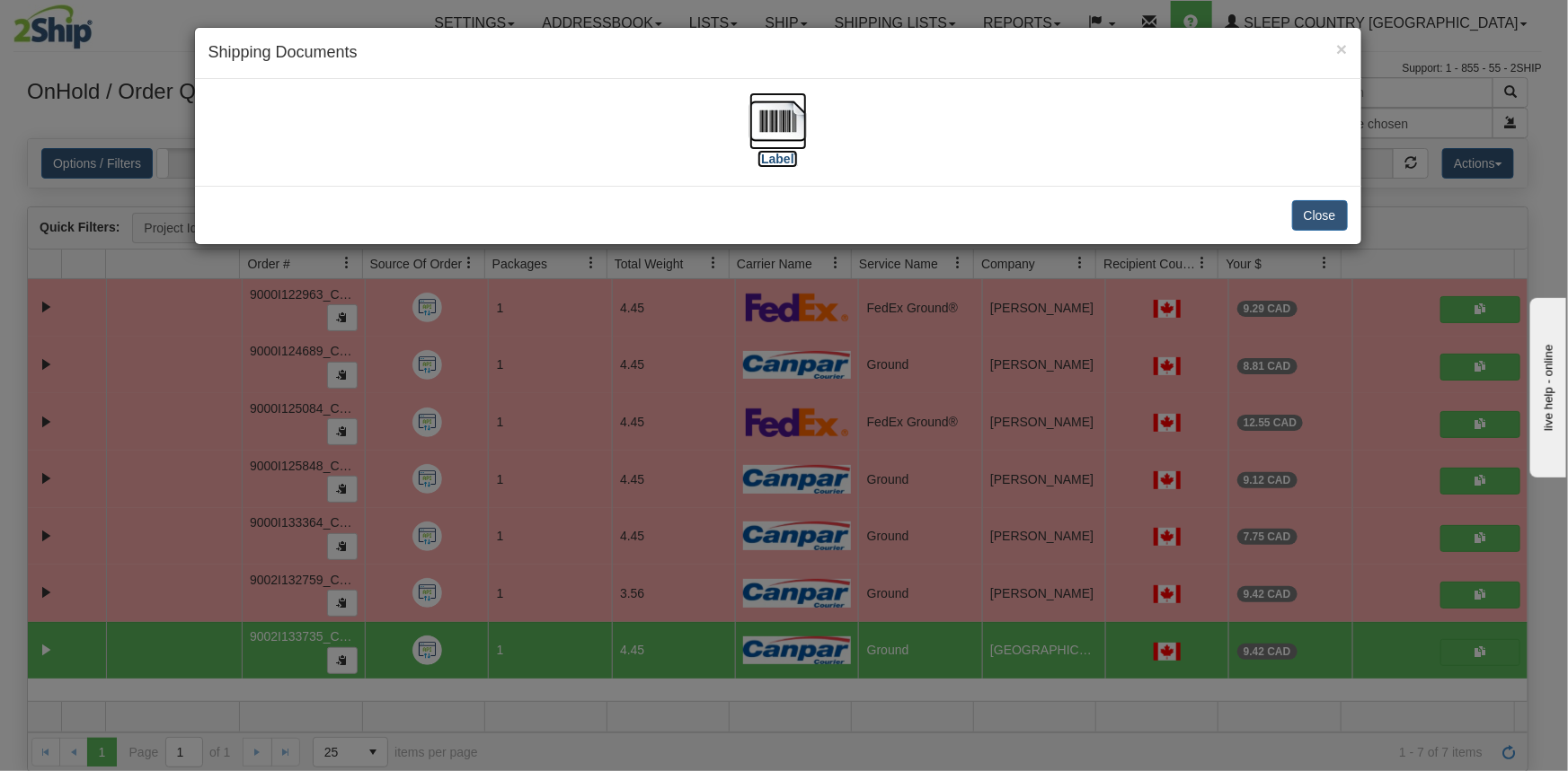
click at [776, 156] on label "[Label]" at bounding box center [778, 159] width 41 height 18
click at [1340, 45] on span "×" at bounding box center [1341, 49] width 11 height 21
